Goal: Task Accomplishment & Management: Use online tool/utility

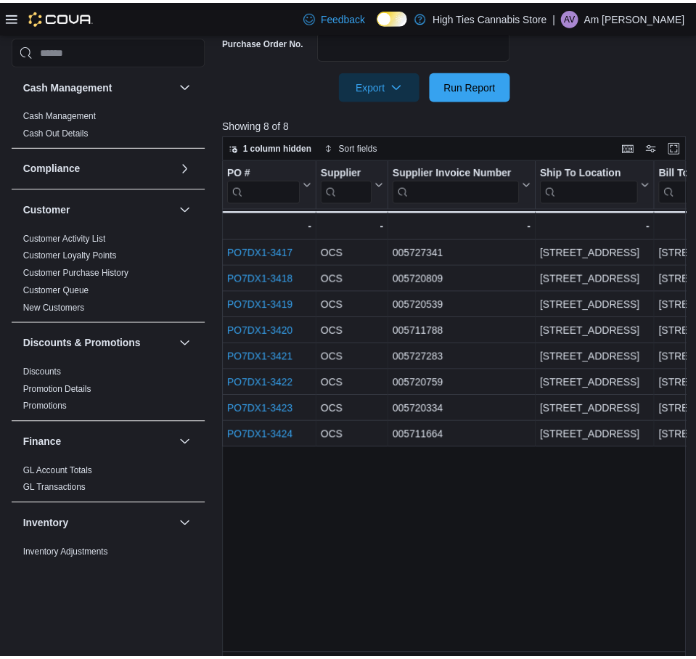
scroll to position [363, 0]
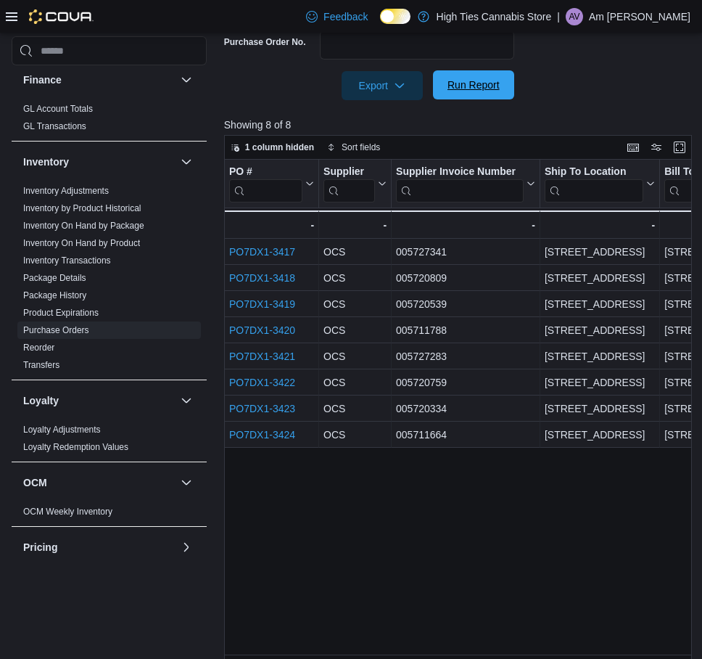
click at [482, 93] on span "Run Report" at bounding box center [474, 84] width 64 height 29
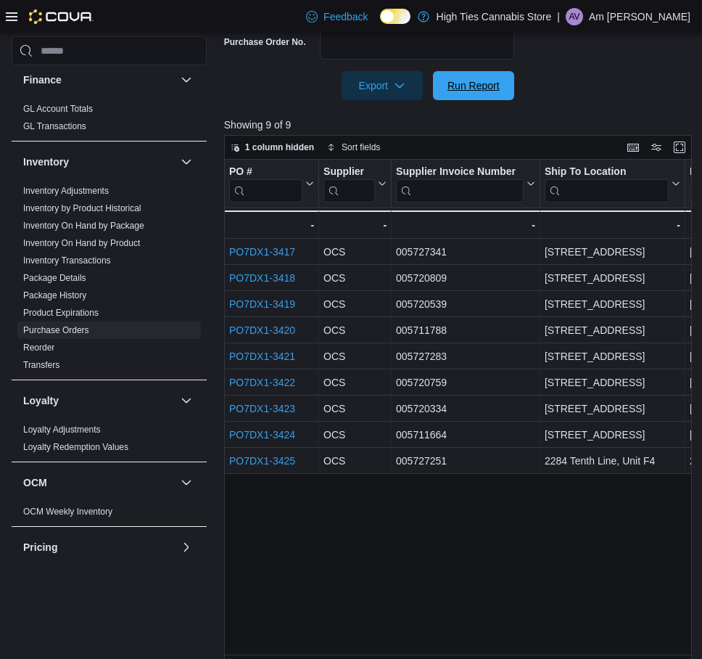
drag, startPoint x: 482, startPoint y: 81, endPoint x: 537, endPoint y: 165, distance: 100.8
click at [482, 81] on span "Run Report" at bounding box center [474, 85] width 52 height 15
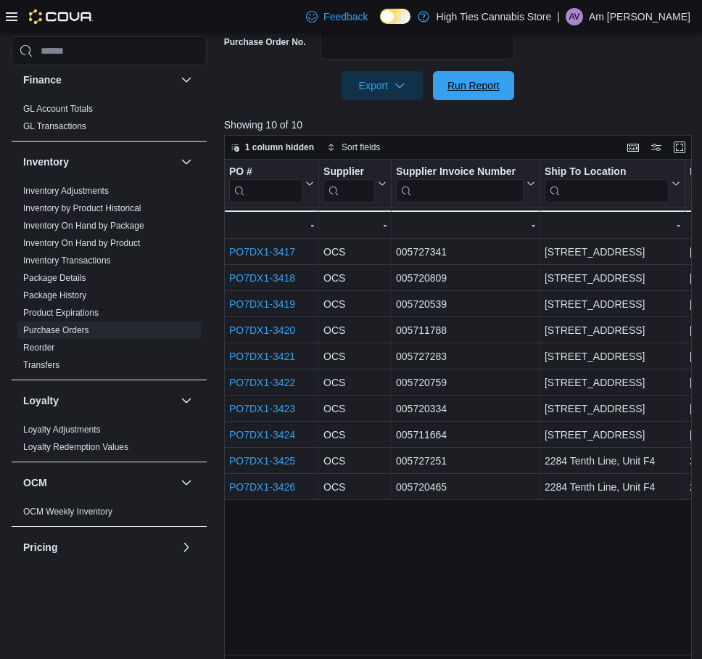
drag, startPoint x: 472, startPoint y: 88, endPoint x: 519, endPoint y: 168, distance: 92.9
click at [472, 88] on span "Run Report" at bounding box center [474, 85] width 52 height 15
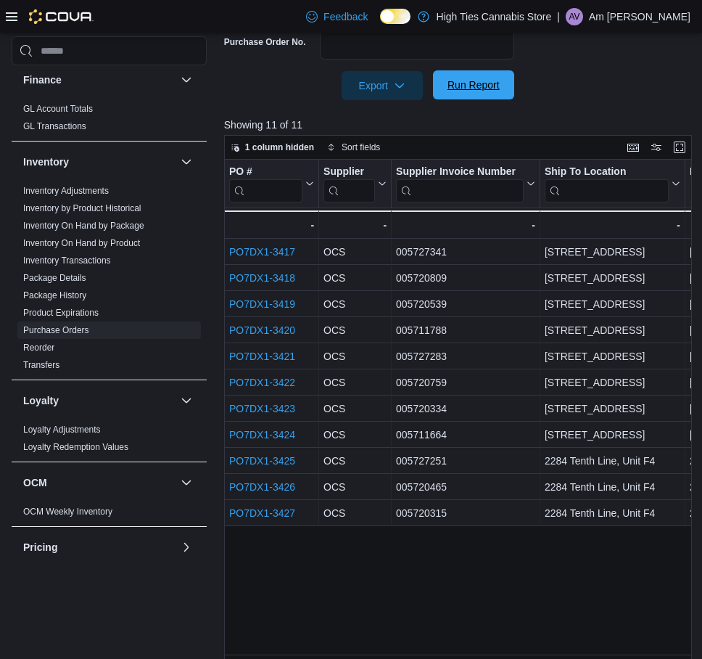
click at [477, 91] on span "Run Report" at bounding box center [474, 85] width 52 height 15
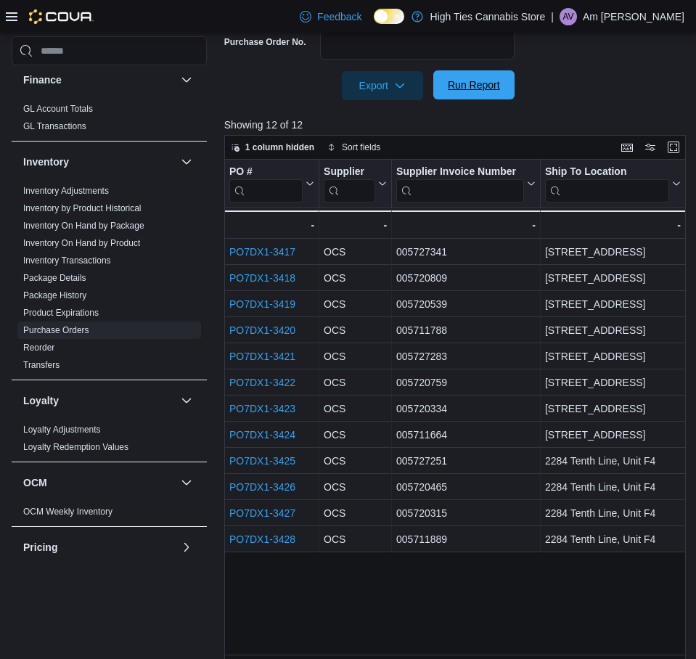
click at [482, 88] on span "Run Report" at bounding box center [474, 85] width 52 height 15
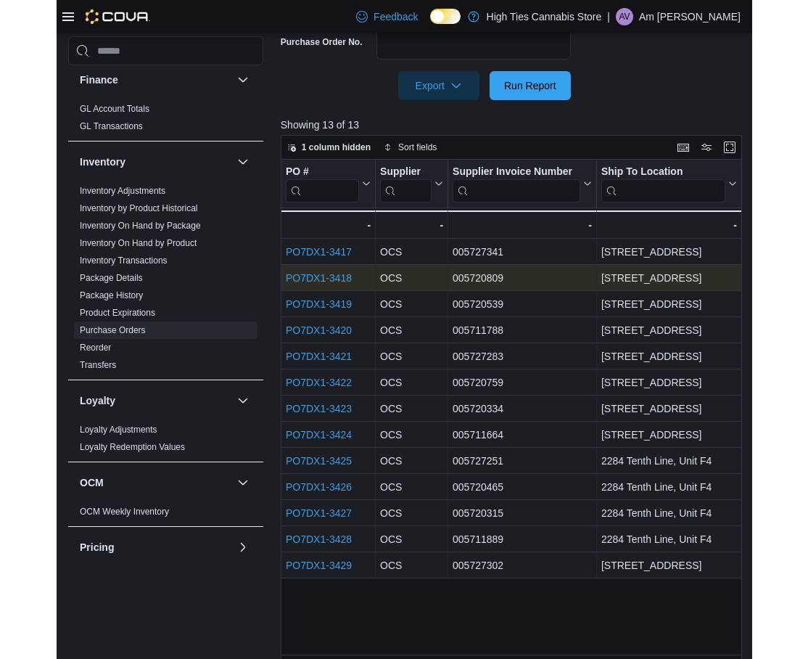
scroll to position [432, 0]
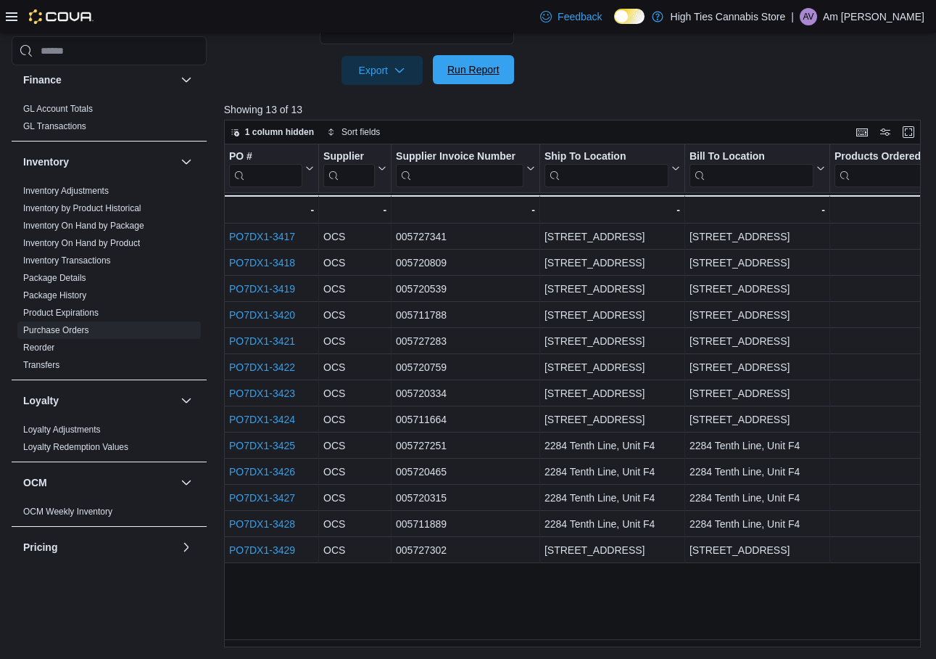
click at [509, 73] on button "Run Report" at bounding box center [473, 69] width 81 height 29
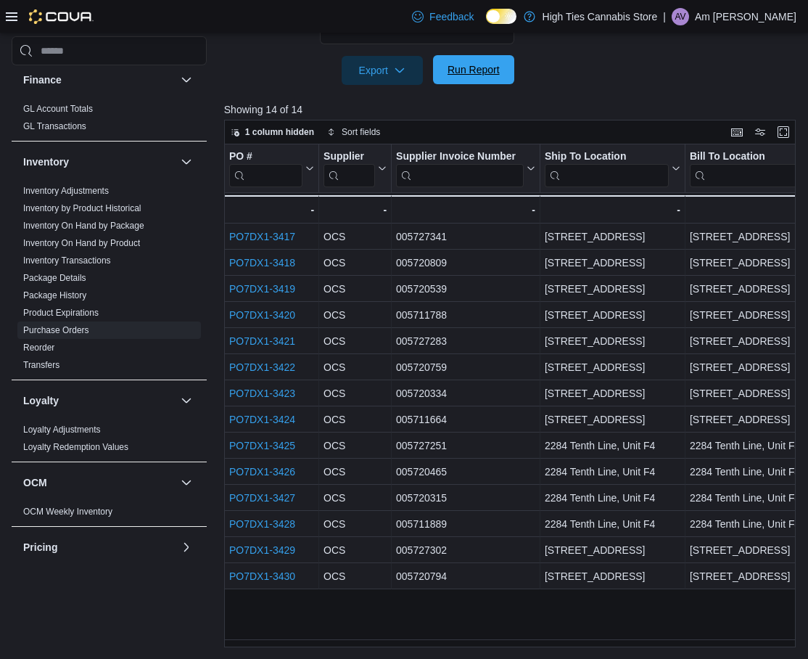
click at [474, 64] on span "Run Report" at bounding box center [474, 69] width 52 height 15
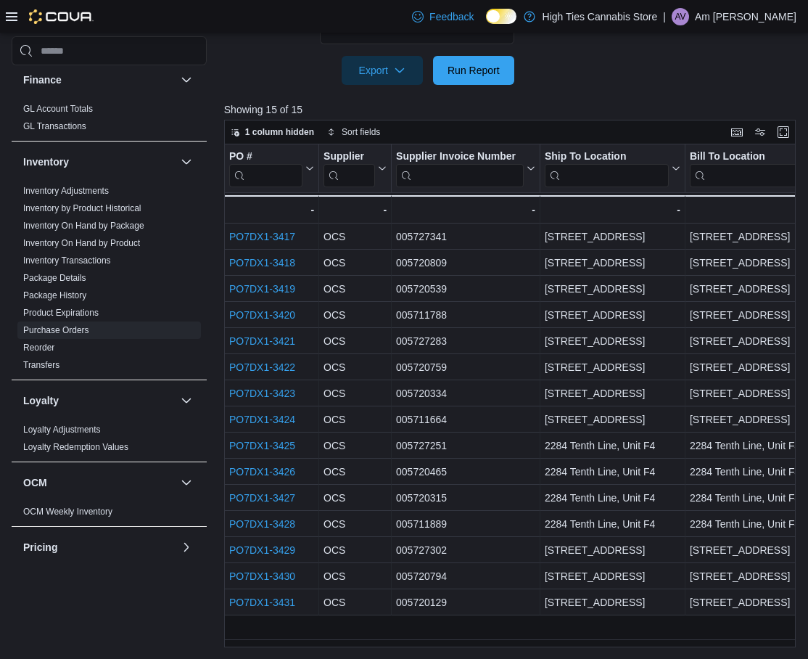
click at [492, 76] on span "Run Report" at bounding box center [474, 69] width 52 height 15
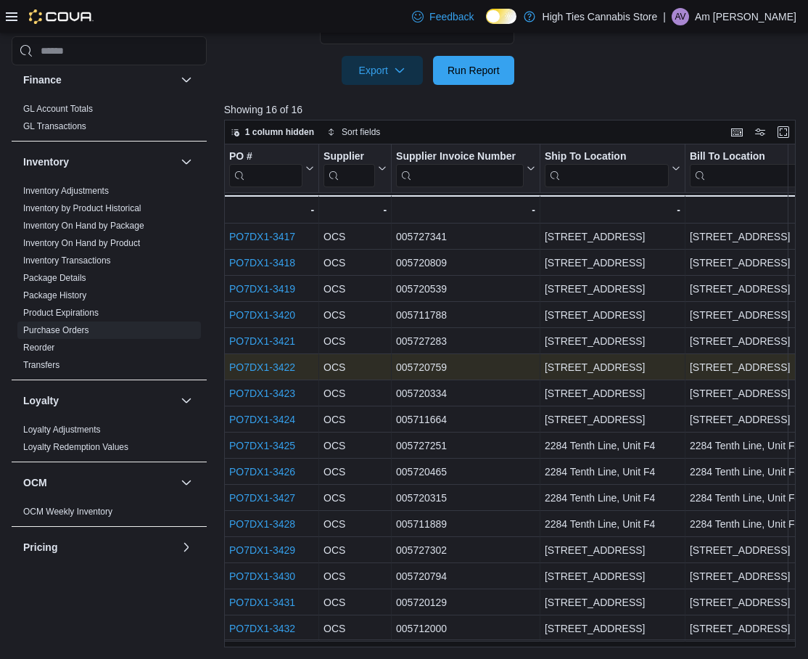
scroll to position [2, 0]
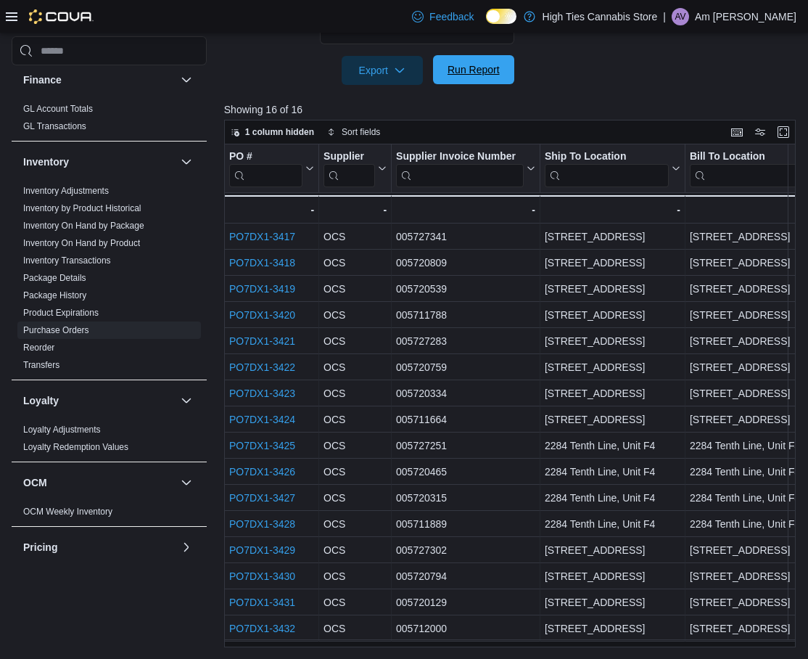
click at [485, 74] on span "Run Report" at bounding box center [474, 69] width 52 height 15
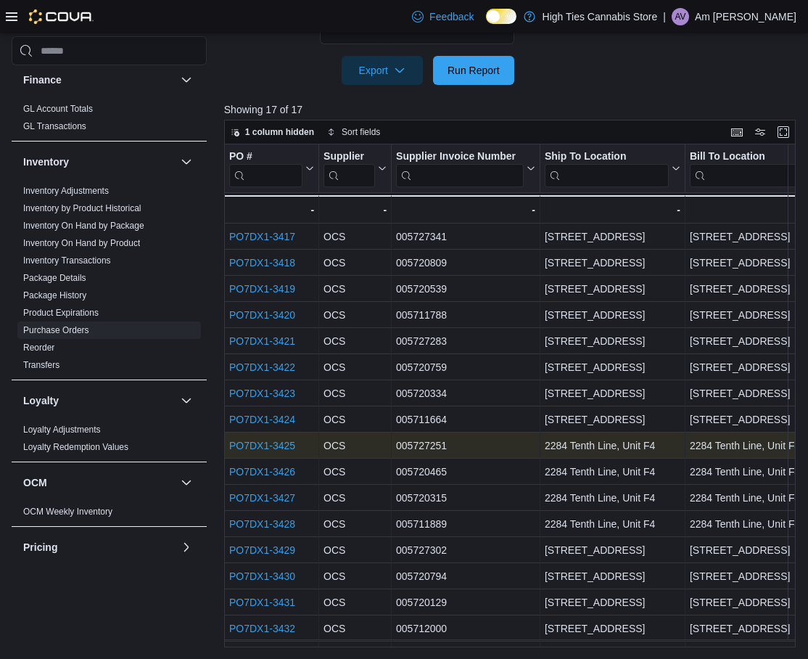
scroll to position [28, 0]
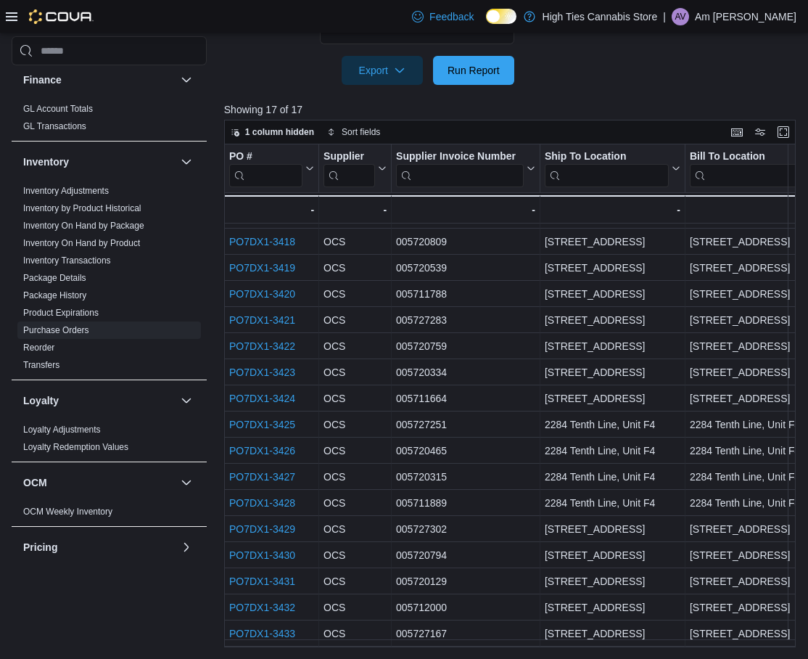
click at [258, 19] on div "Feedback Dark Mode High Ties Cannabis Store | AV Am [PERSON_NAME]" at bounding box center [404, 16] width 808 height 33
click at [471, 79] on span "Run Report" at bounding box center [474, 69] width 64 height 29
click at [493, 69] on span "Run Report" at bounding box center [474, 69] width 52 height 15
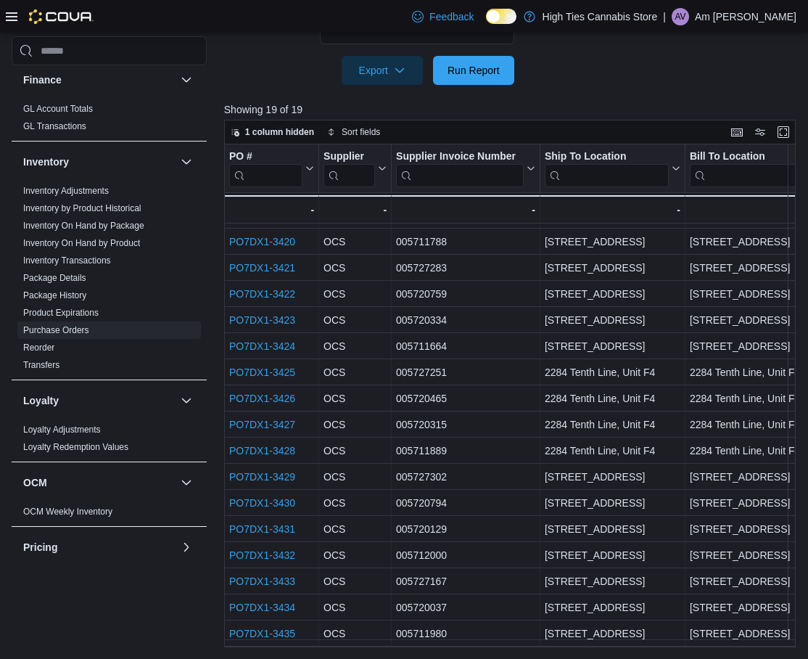
click at [463, 80] on span "Run Report" at bounding box center [474, 69] width 64 height 29
click at [485, 70] on span "Run Report" at bounding box center [474, 69] width 52 height 15
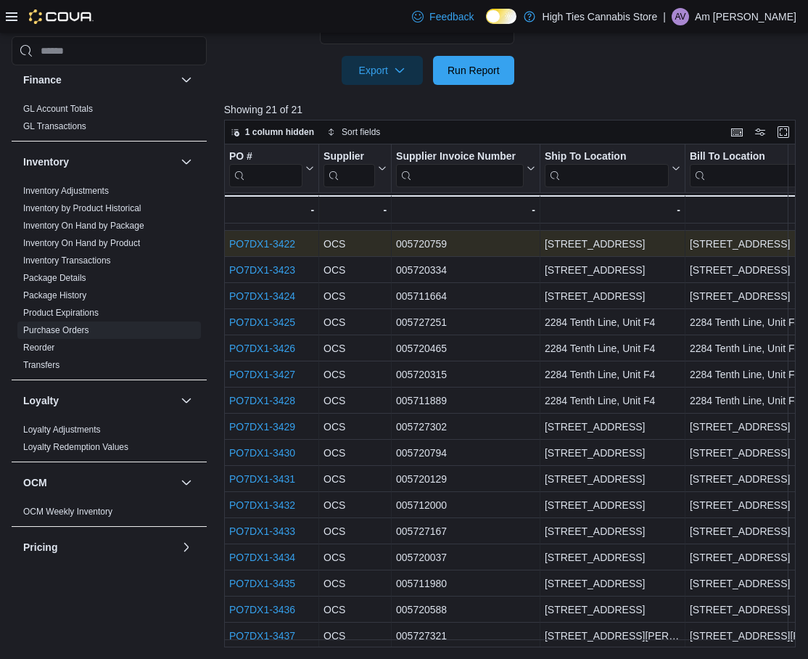
scroll to position [133, 0]
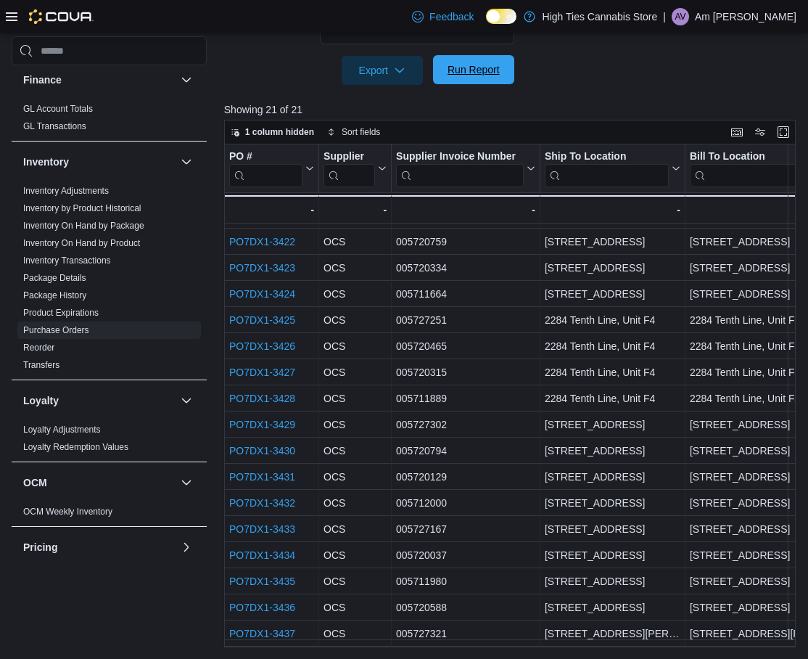
click at [482, 76] on span "Run Report" at bounding box center [474, 69] width 52 height 15
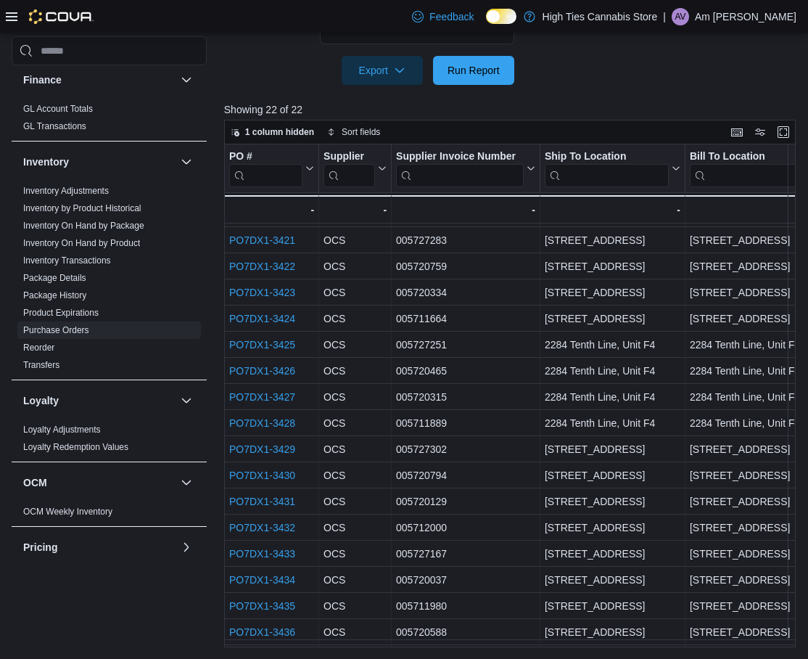
scroll to position [159, 0]
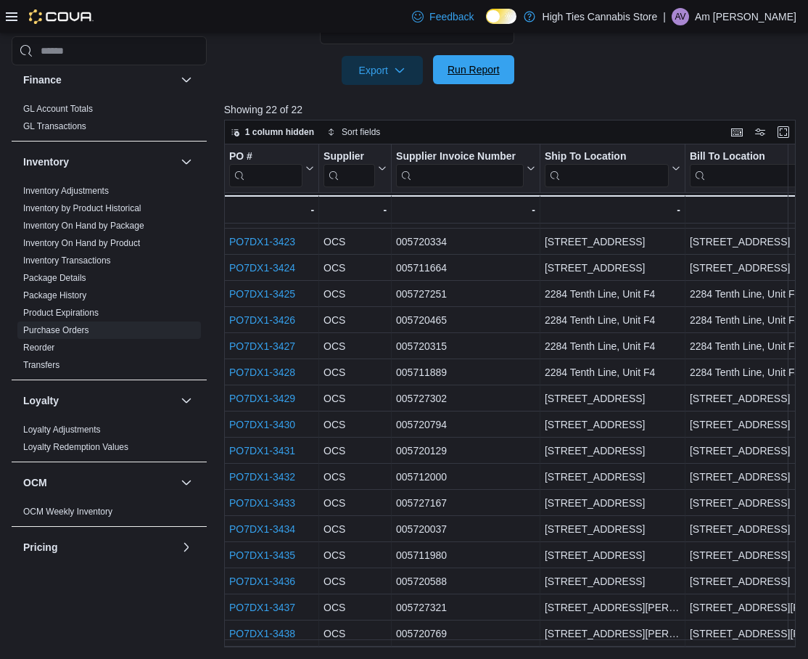
click at [466, 68] on span "Run Report" at bounding box center [474, 69] width 52 height 15
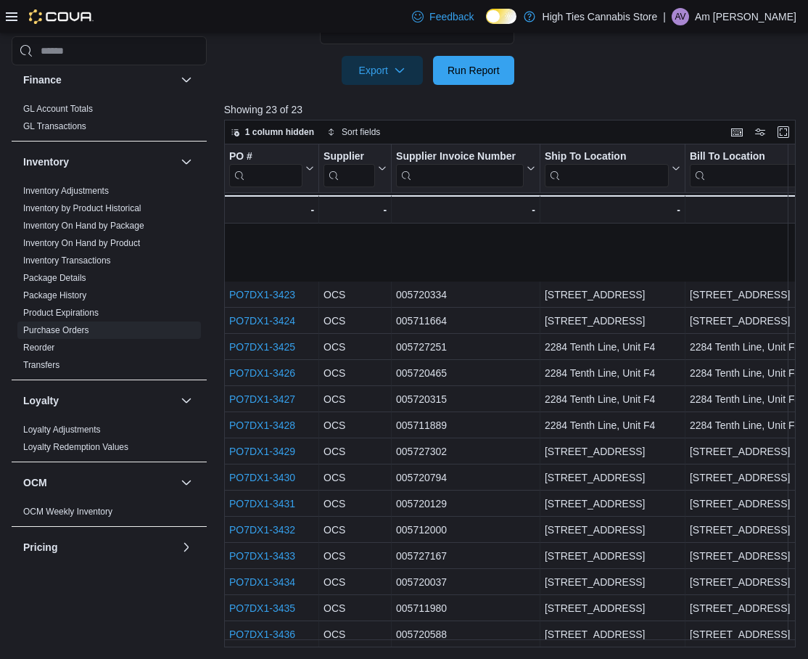
scroll to position [185, 0]
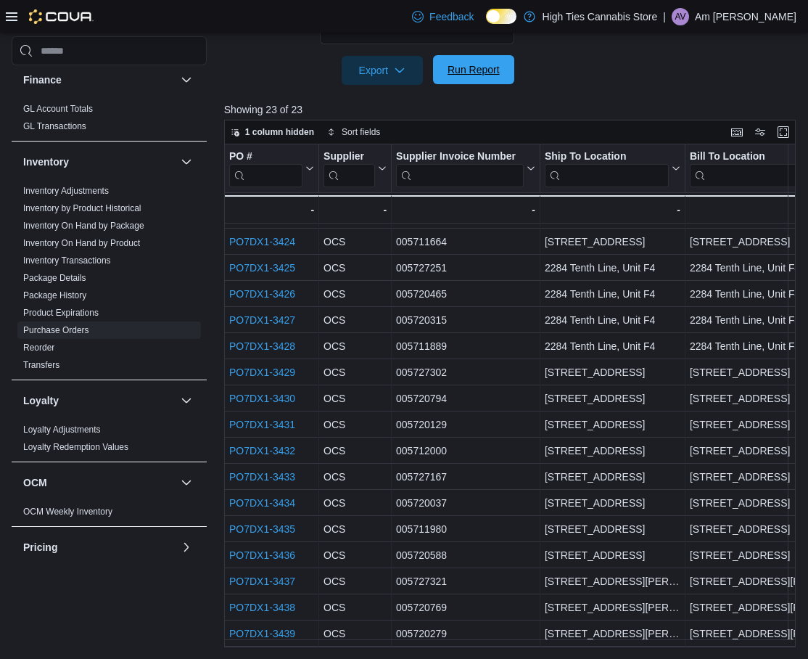
click at [466, 65] on span "Run Report" at bounding box center [474, 69] width 52 height 15
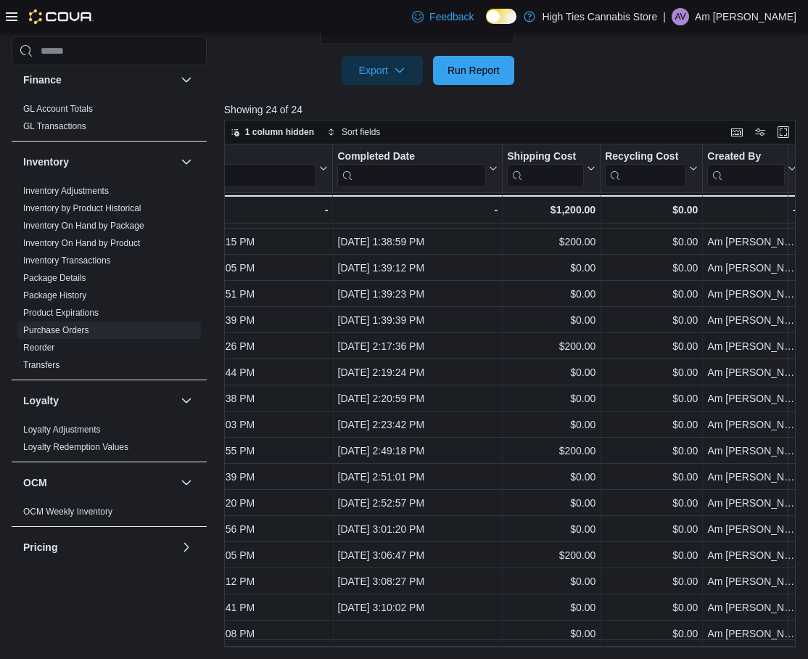
scroll to position [211, 1359]
click at [500, 62] on span "Run Report" at bounding box center [474, 69] width 64 height 29
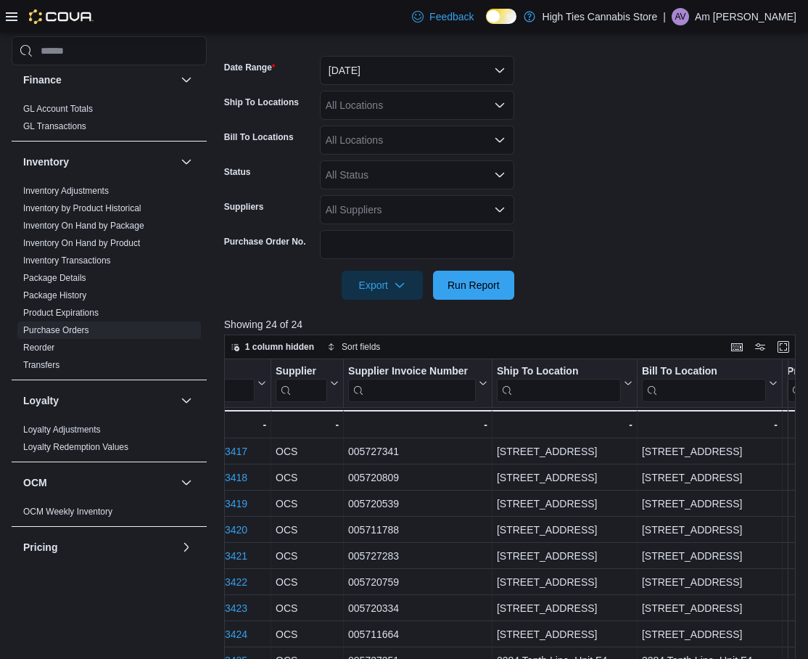
scroll to position [214, 0]
